Goal: Task Accomplishment & Management: Manage account settings

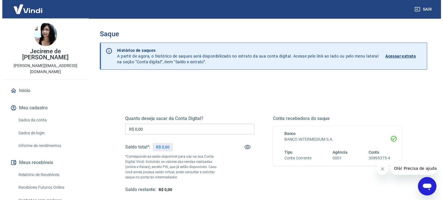
scroll to position [87, 0]
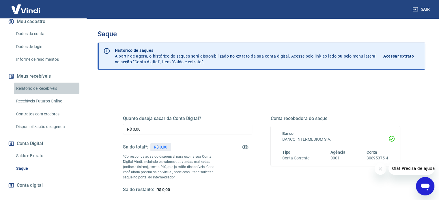
click at [54, 83] on link "Relatório de Recebíveis" at bounding box center [46, 89] width 65 height 12
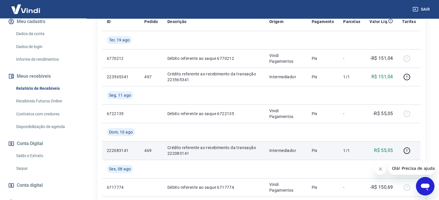
scroll to position [58, 0]
